Goal: Task Accomplishment & Management: Complete application form

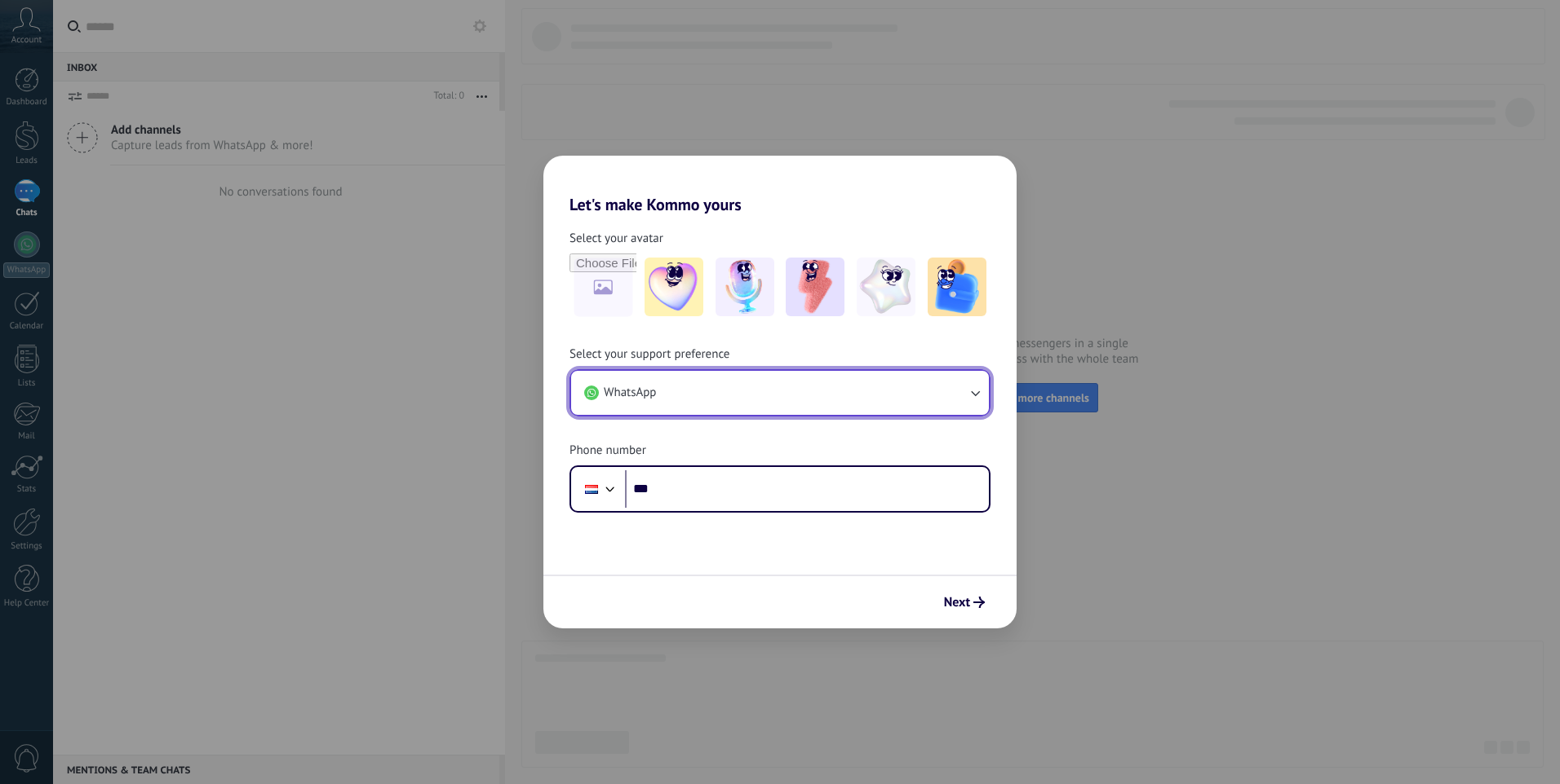
click at [653, 377] on button "WhatsApp" at bounding box center [780, 393] width 418 height 44
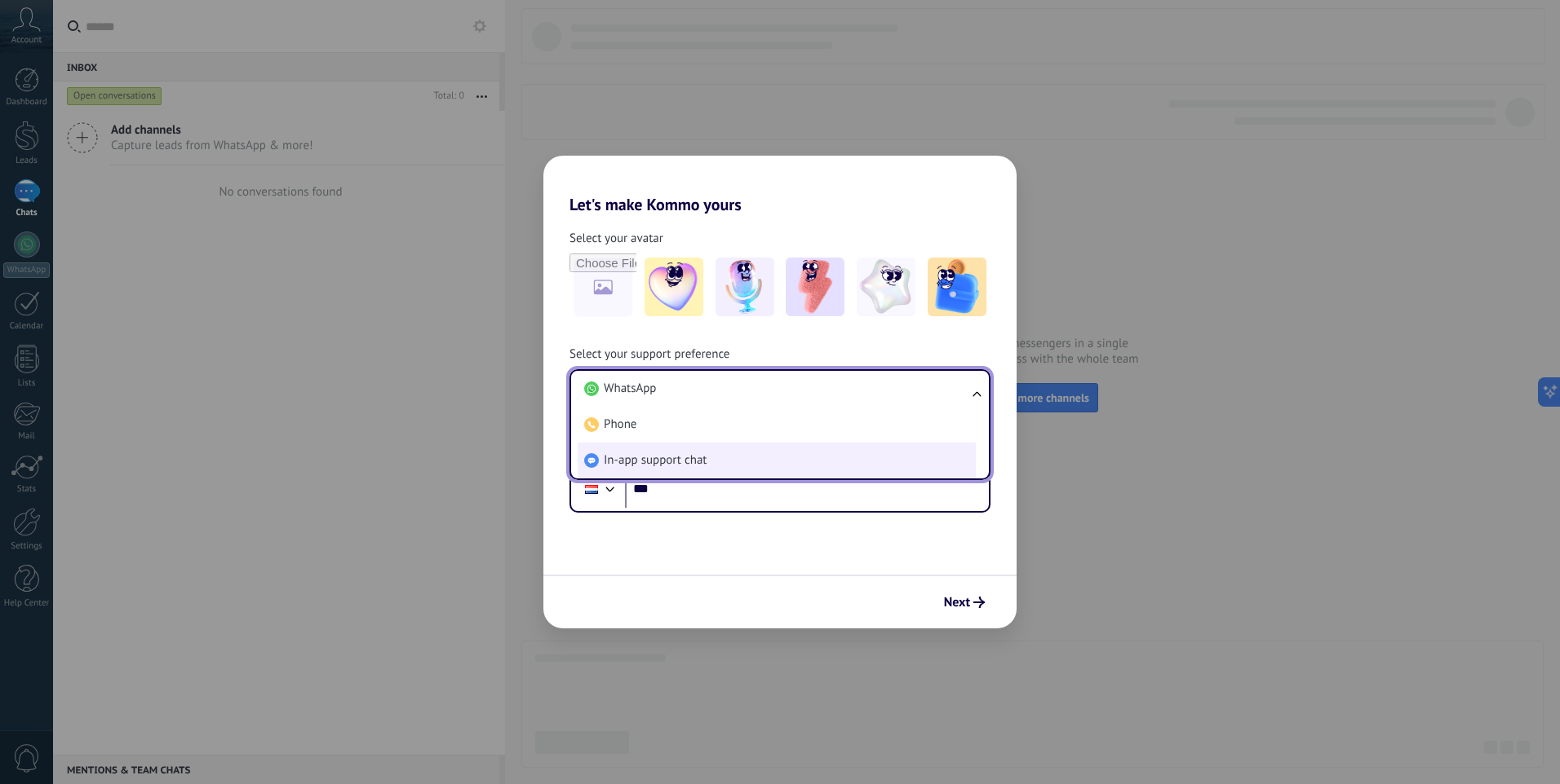
click at [645, 456] on span "In-app support chat" at bounding box center [654, 460] width 103 height 16
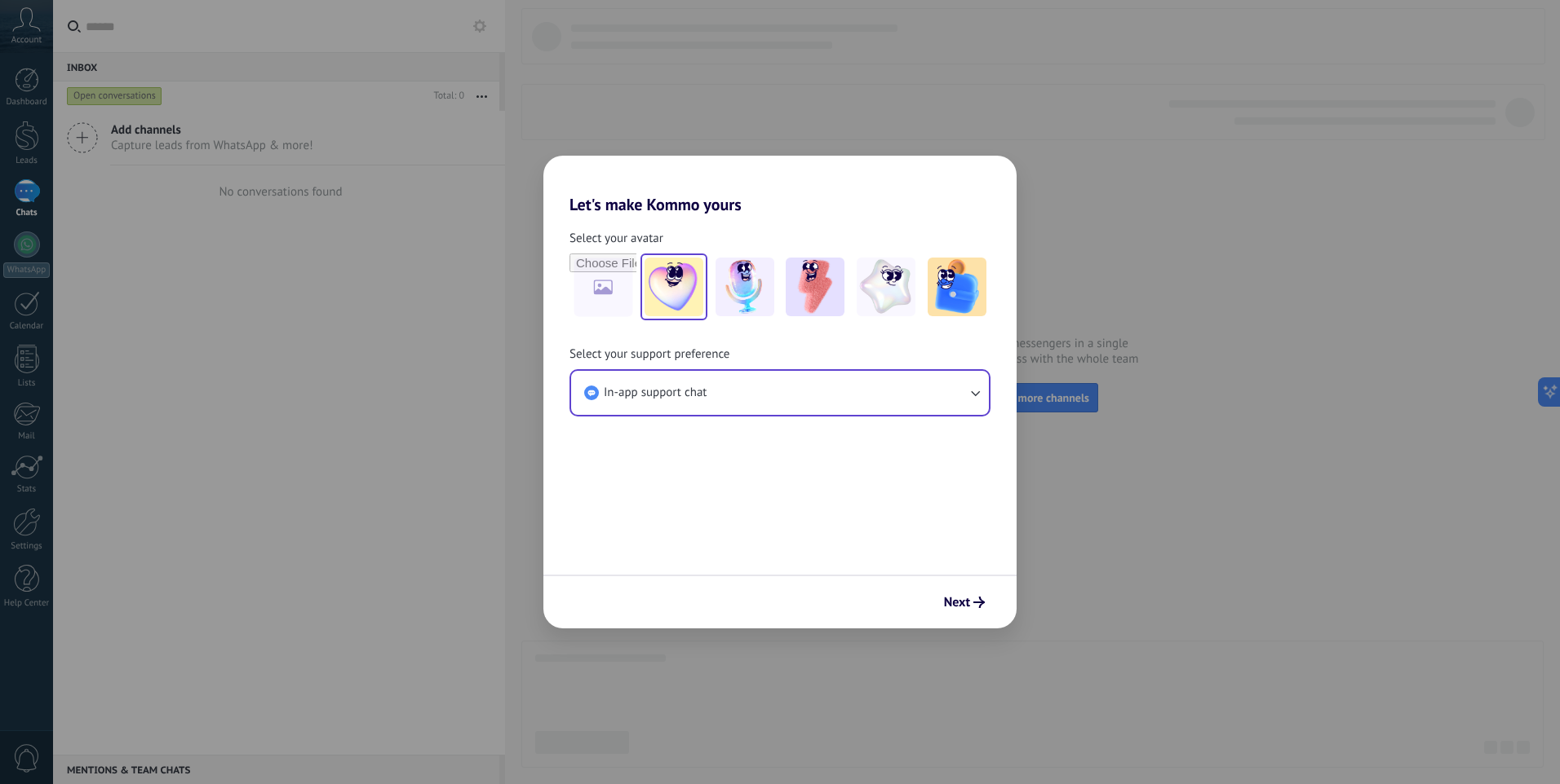
click at [670, 310] on img at bounding box center [674, 287] width 59 height 59
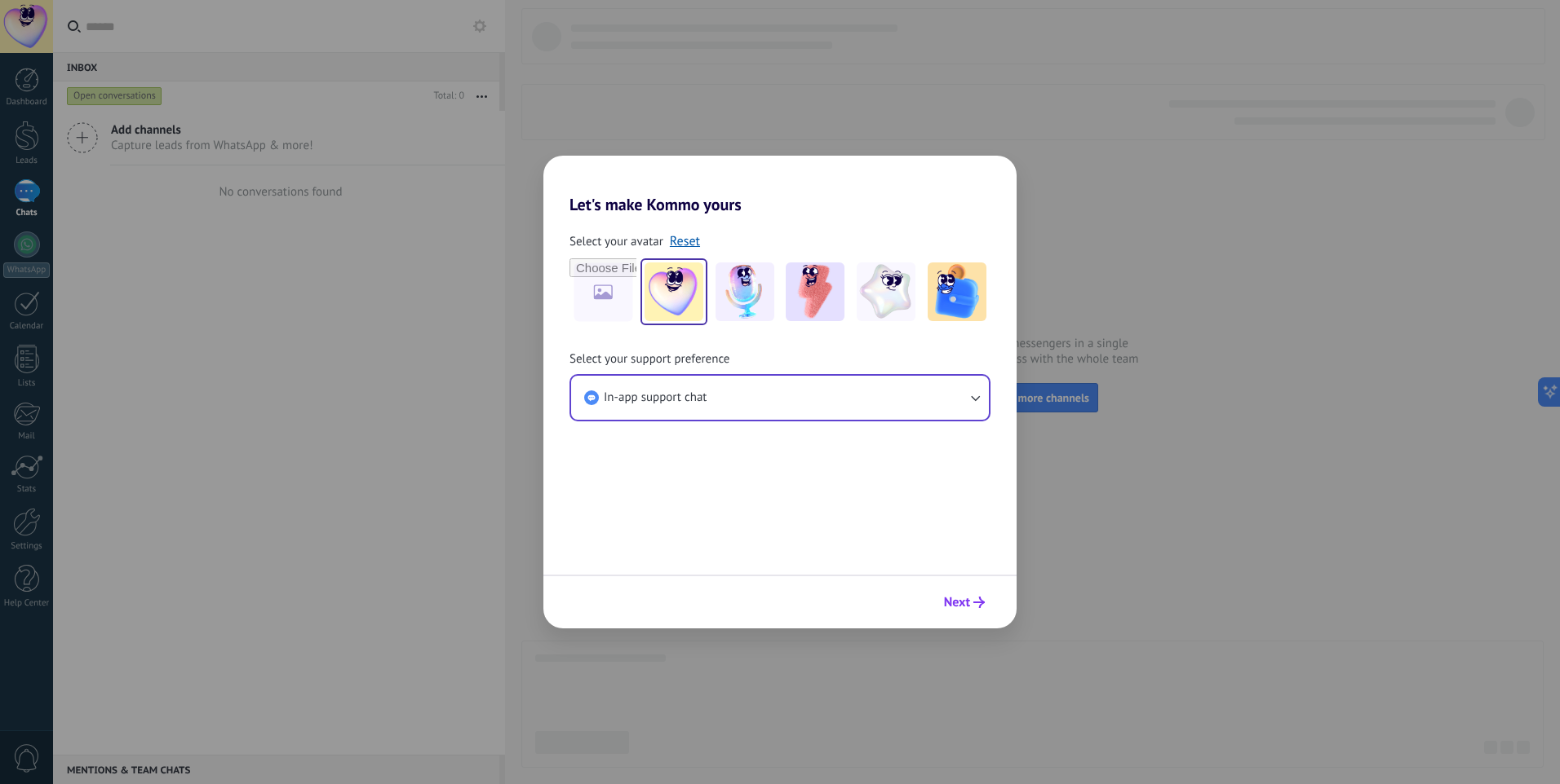
click at [942, 607] on button "Next" at bounding box center [964, 602] width 56 height 28
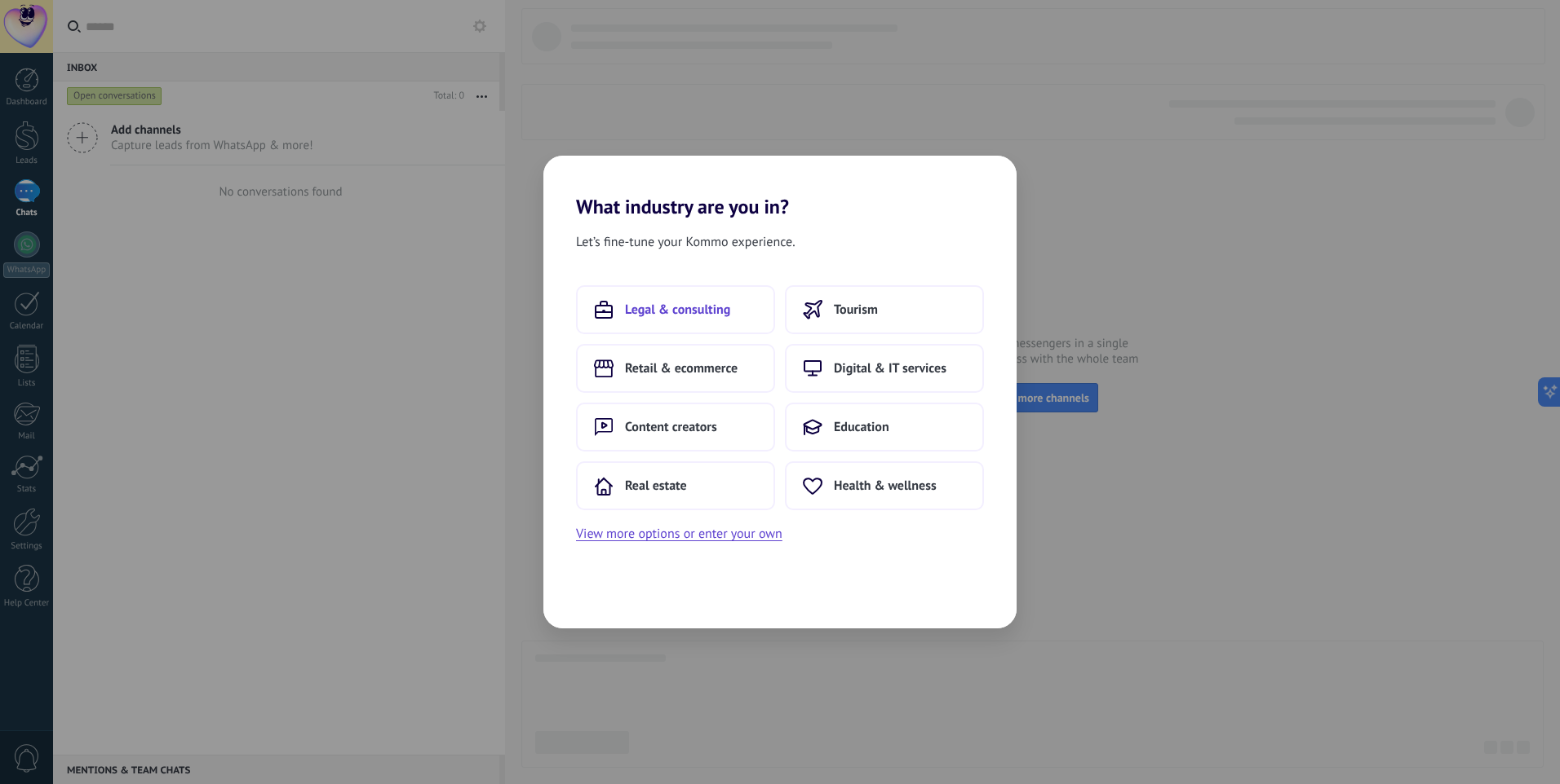
click at [719, 309] on span "Legal & consulting" at bounding box center [677, 310] width 105 height 16
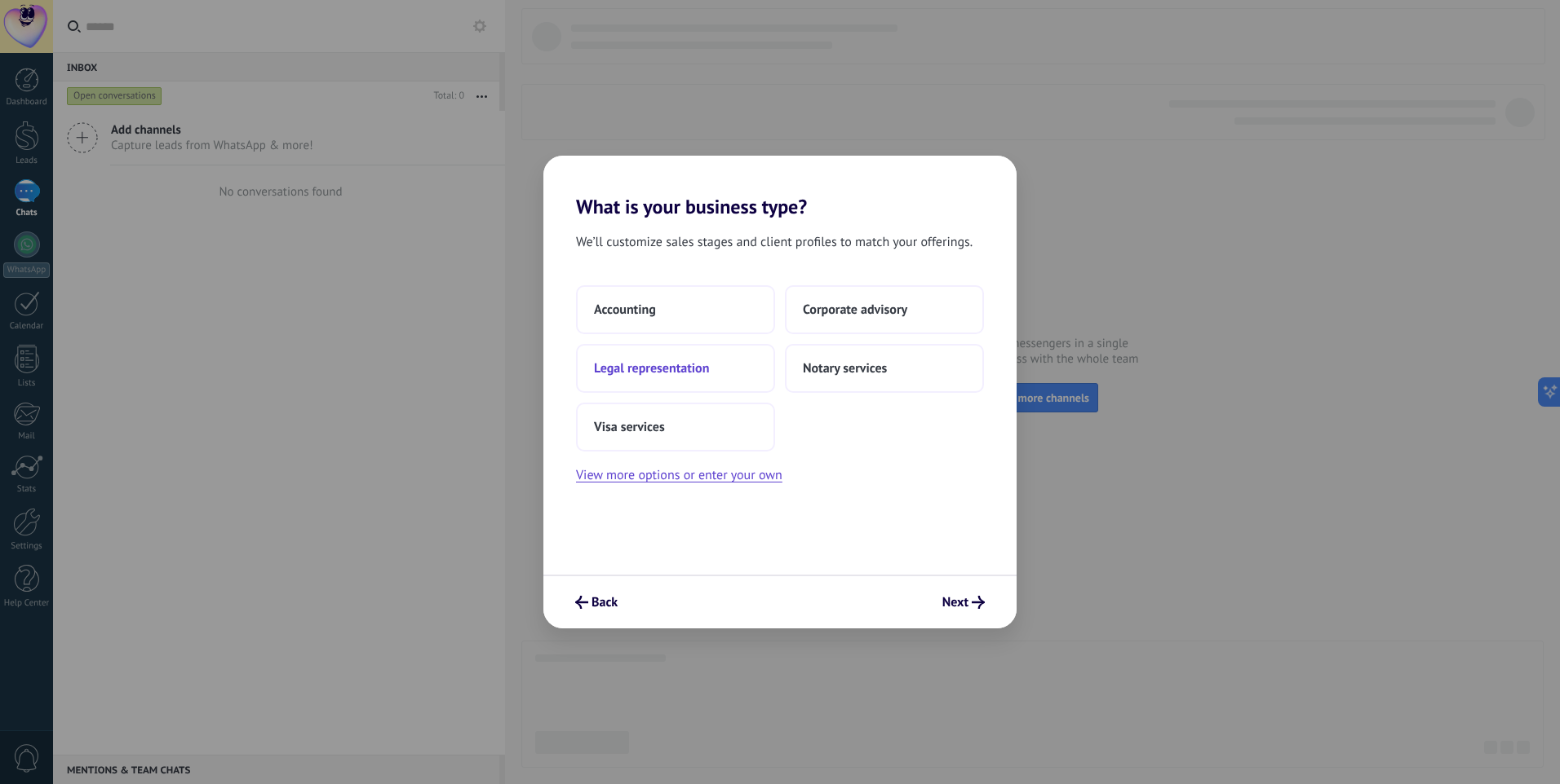
click at [729, 373] on button "Legal representation" at bounding box center [675, 368] width 199 height 49
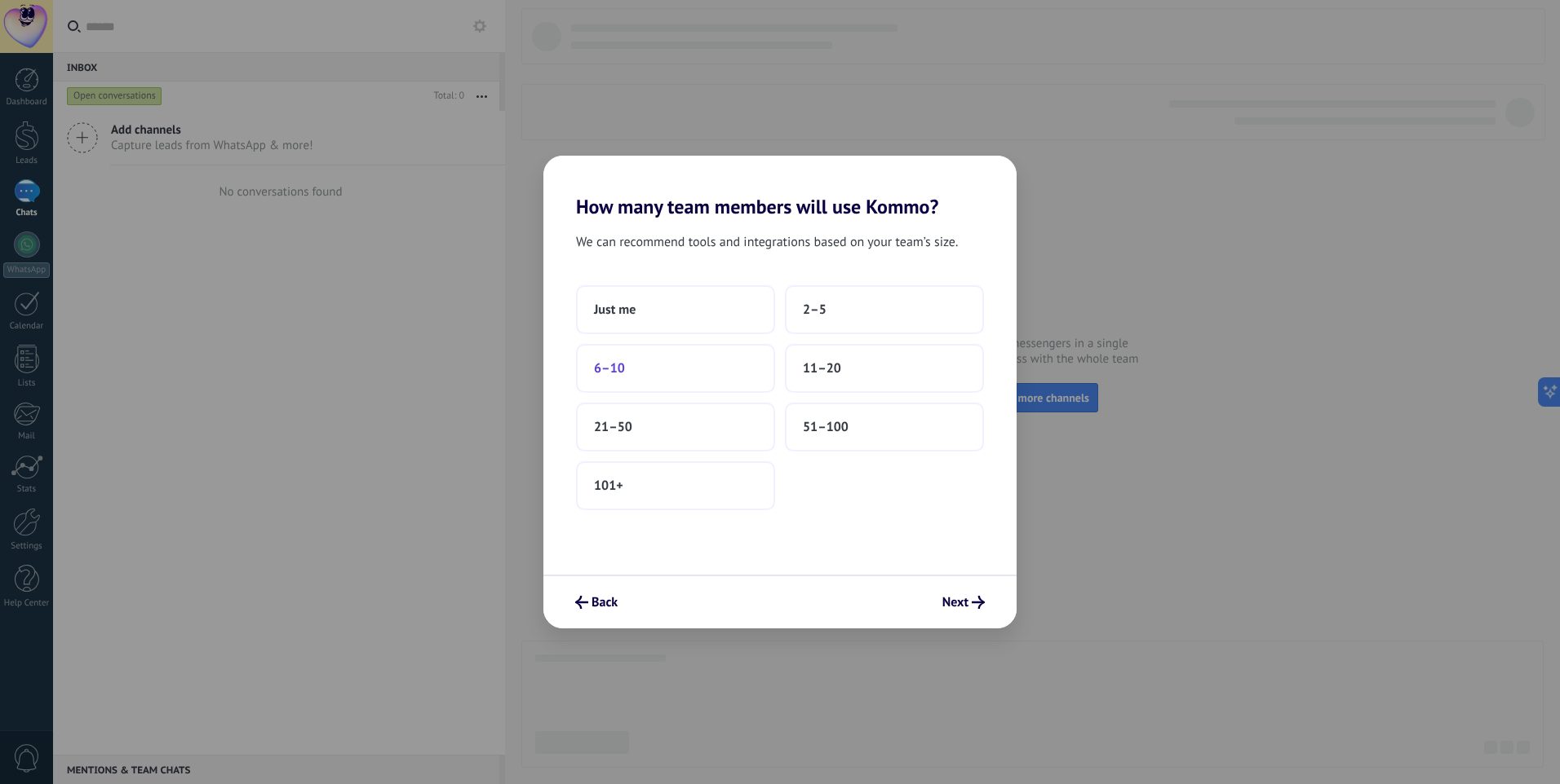
click at [721, 372] on button "6–10" at bounding box center [675, 368] width 199 height 49
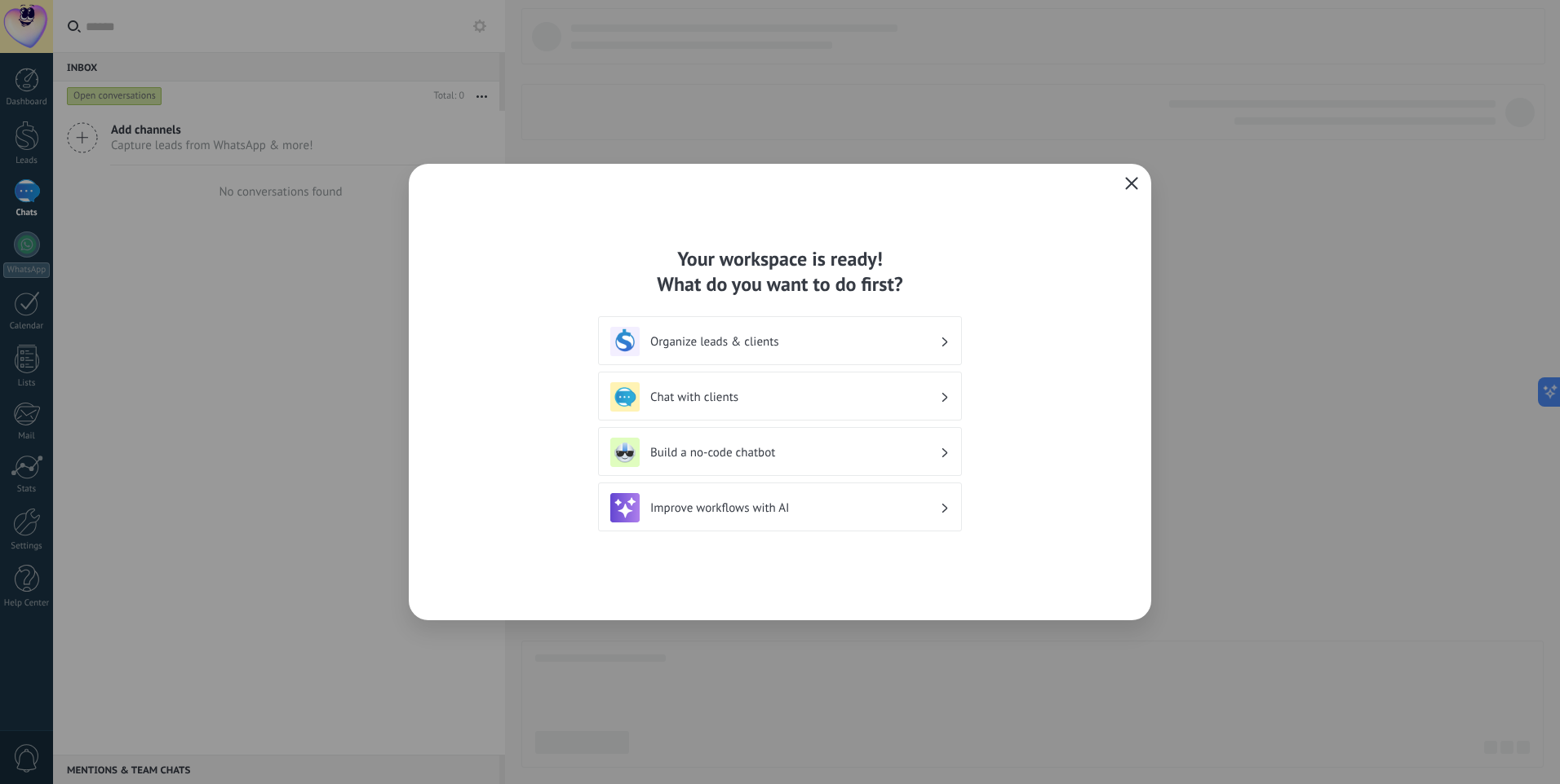
click at [1112, 177] on div "Your workspace is ready! What do you want to do first? Organize leads & clients…" at bounding box center [780, 392] width 742 height 457
click at [1124, 177] on button "button" at bounding box center [1132, 185] width 21 height 23
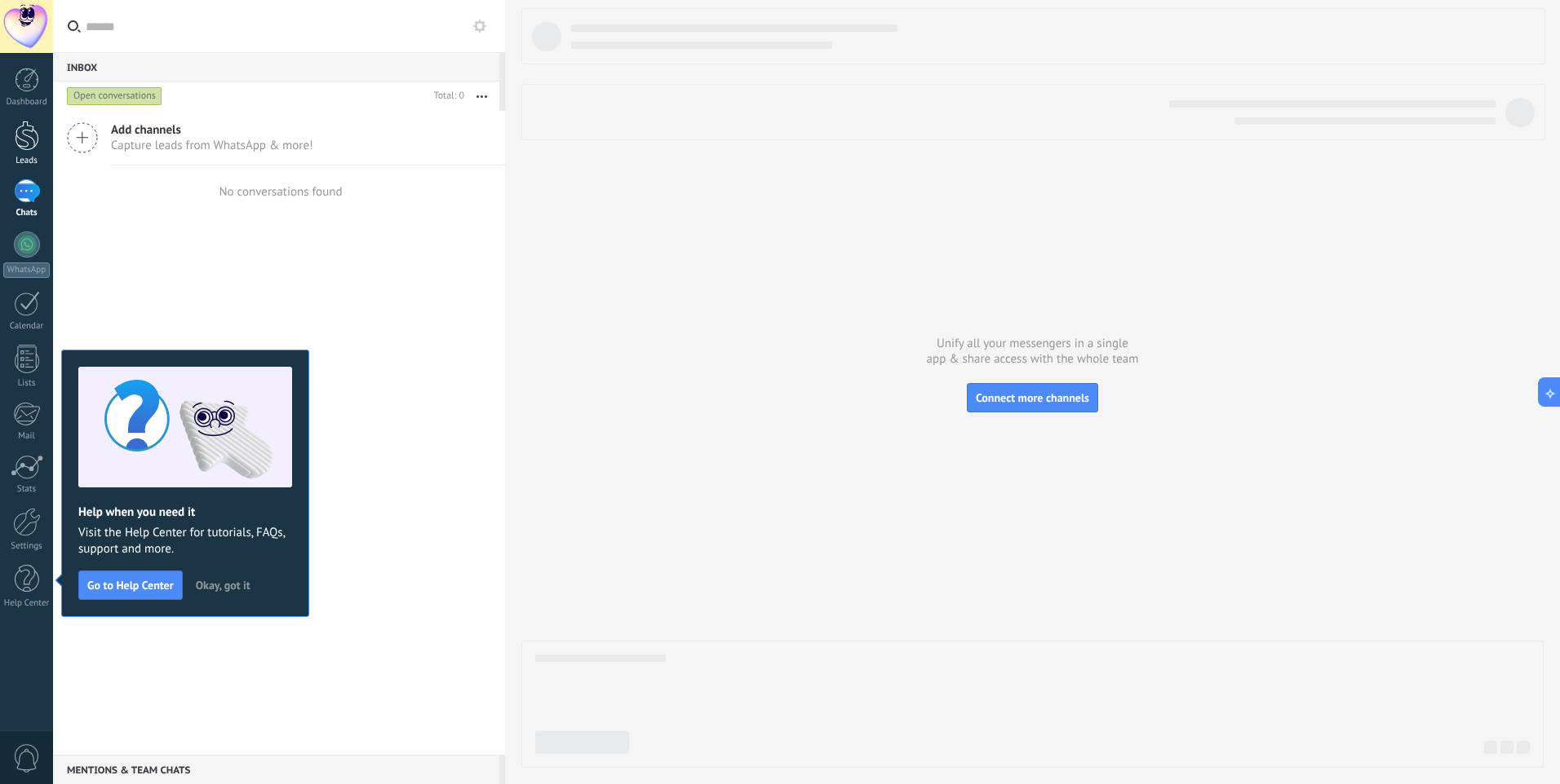
click at [37, 134] on div at bounding box center [26, 135] width 24 height 30
